Goal: Check status: Check status

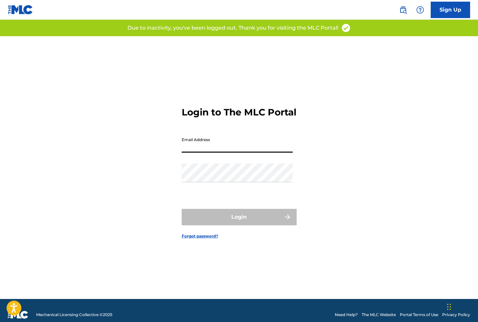
click at [192, 150] on input "Email Address" at bounding box center [237, 143] width 111 height 19
type input "[EMAIL_ADDRESS][DOMAIN_NAME]"
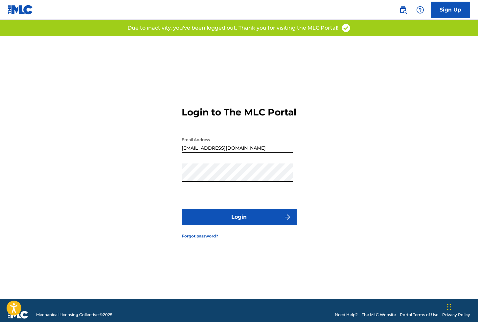
click at [218, 221] on button "Login" at bounding box center [239, 217] width 115 height 16
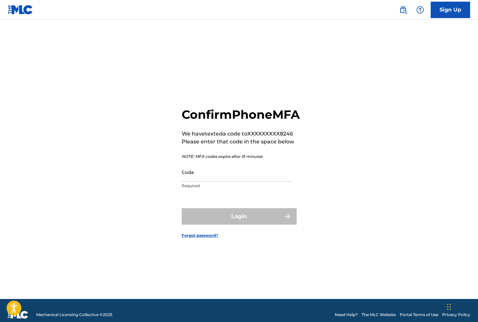
click at [200, 181] on input "Code" at bounding box center [237, 172] width 111 height 19
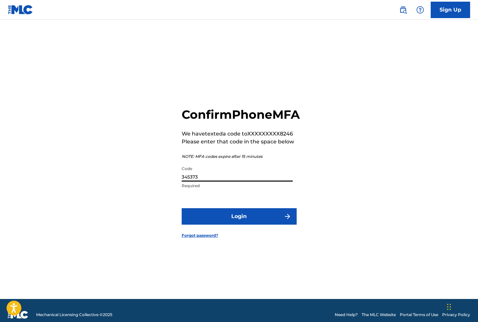
type input "345373"
click at [240, 225] on button "Login" at bounding box center [239, 216] width 115 height 16
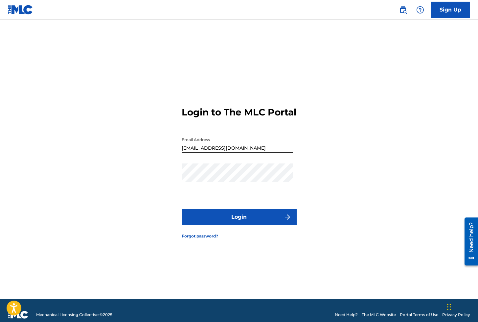
click at [238, 221] on button "Login" at bounding box center [239, 217] width 115 height 16
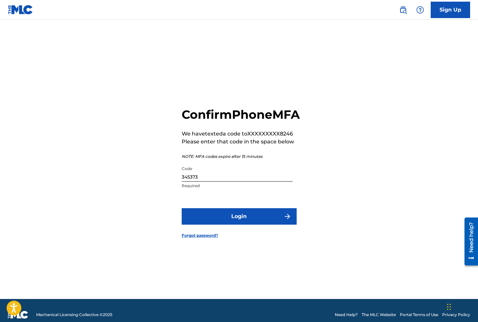
click at [232, 225] on button "Login" at bounding box center [239, 216] width 115 height 16
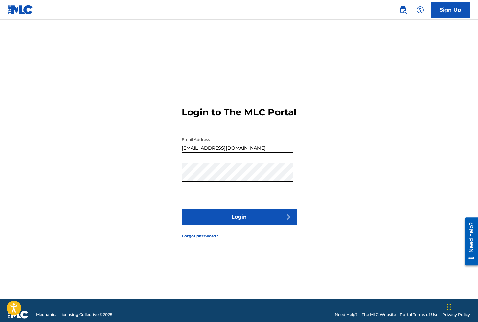
click at [242, 224] on button "Login" at bounding box center [239, 217] width 115 height 16
click at [222, 221] on button "Login" at bounding box center [239, 217] width 115 height 16
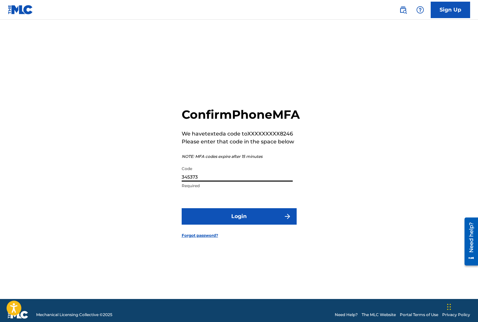
click at [207, 181] on input "345373" at bounding box center [237, 172] width 111 height 19
type input "860494"
click at [228, 224] on button "Login" at bounding box center [239, 216] width 115 height 16
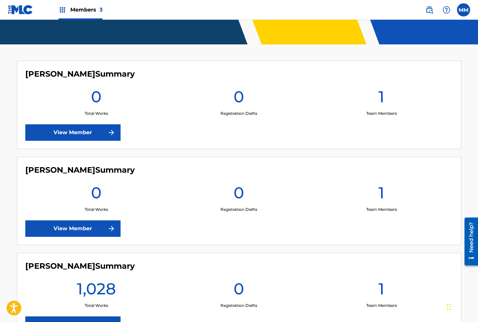
scroll to position [207, 0]
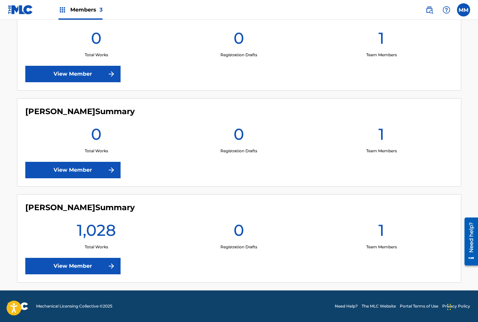
click at [88, 267] on link "View Member" at bounding box center [72, 266] width 95 height 16
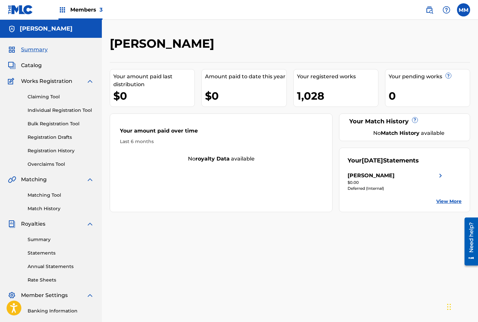
click at [54, 152] on link "Registration History" at bounding box center [61, 150] width 66 height 7
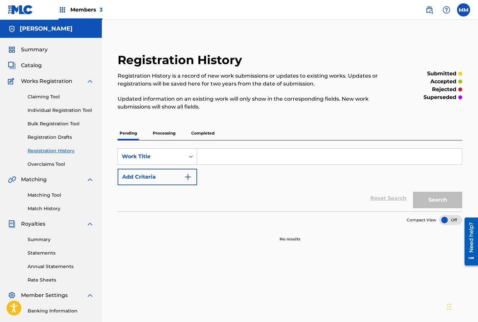
click at [165, 131] on p "Processing" at bounding box center [164, 133] width 27 height 14
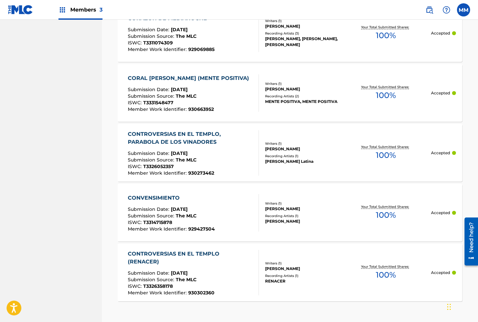
scroll to position [575, 0]
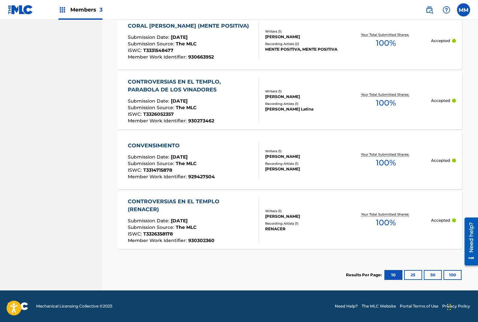
click at [457, 277] on button "100" at bounding box center [453, 275] width 18 height 10
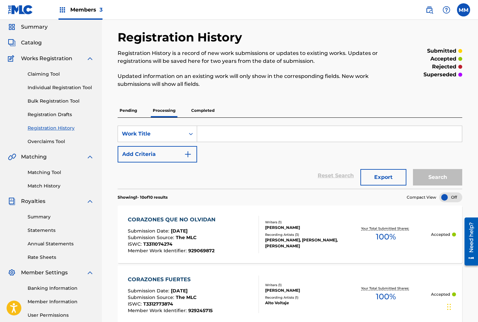
scroll to position [0, 0]
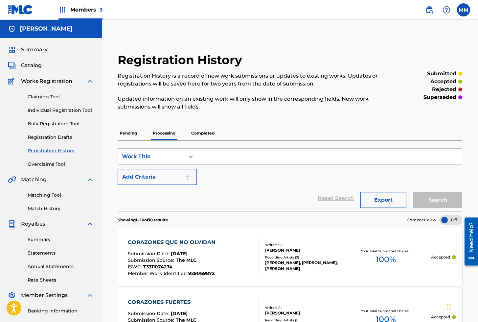
click at [202, 131] on p "Completed" at bounding box center [202, 133] width 27 height 14
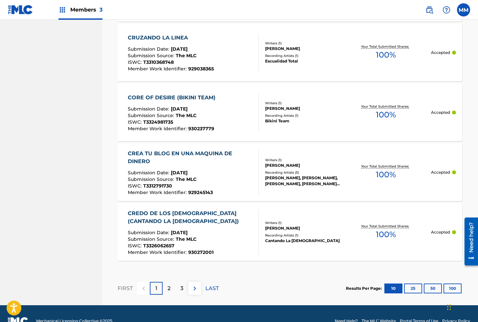
scroll to position [605, 0]
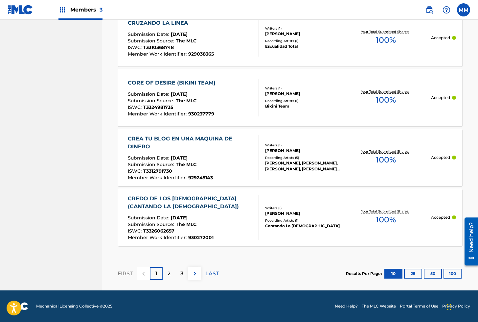
click at [455, 274] on button "100" at bounding box center [453, 274] width 18 height 10
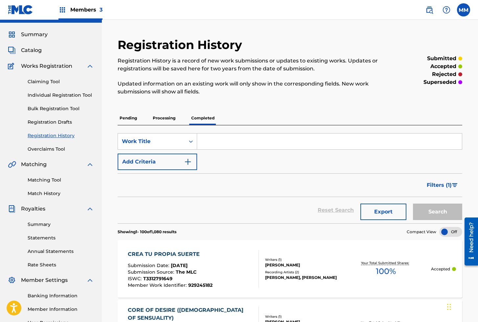
scroll to position [0, 0]
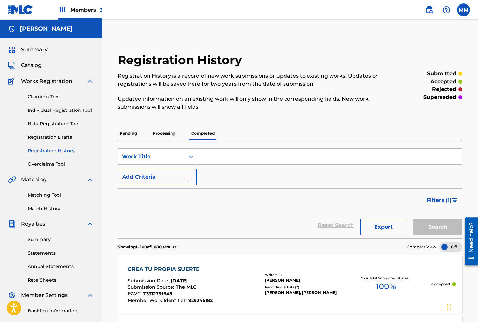
click at [35, 66] on span "Catalog" at bounding box center [31, 65] width 21 height 8
